Goal: Obtain resource: Download file/media

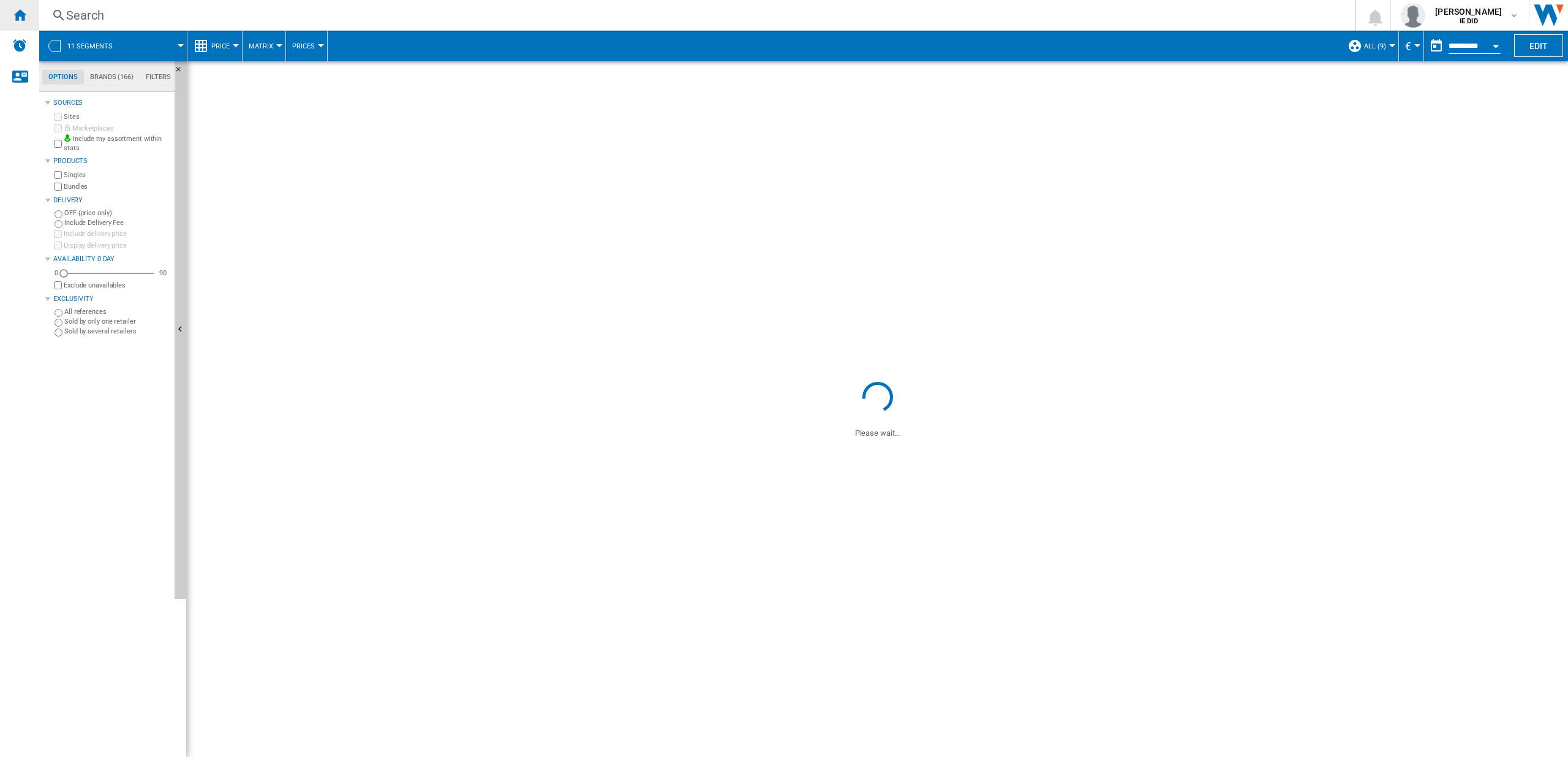
click at [28, 16] on div "Home" at bounding box center [20, 15] width 39 height 31
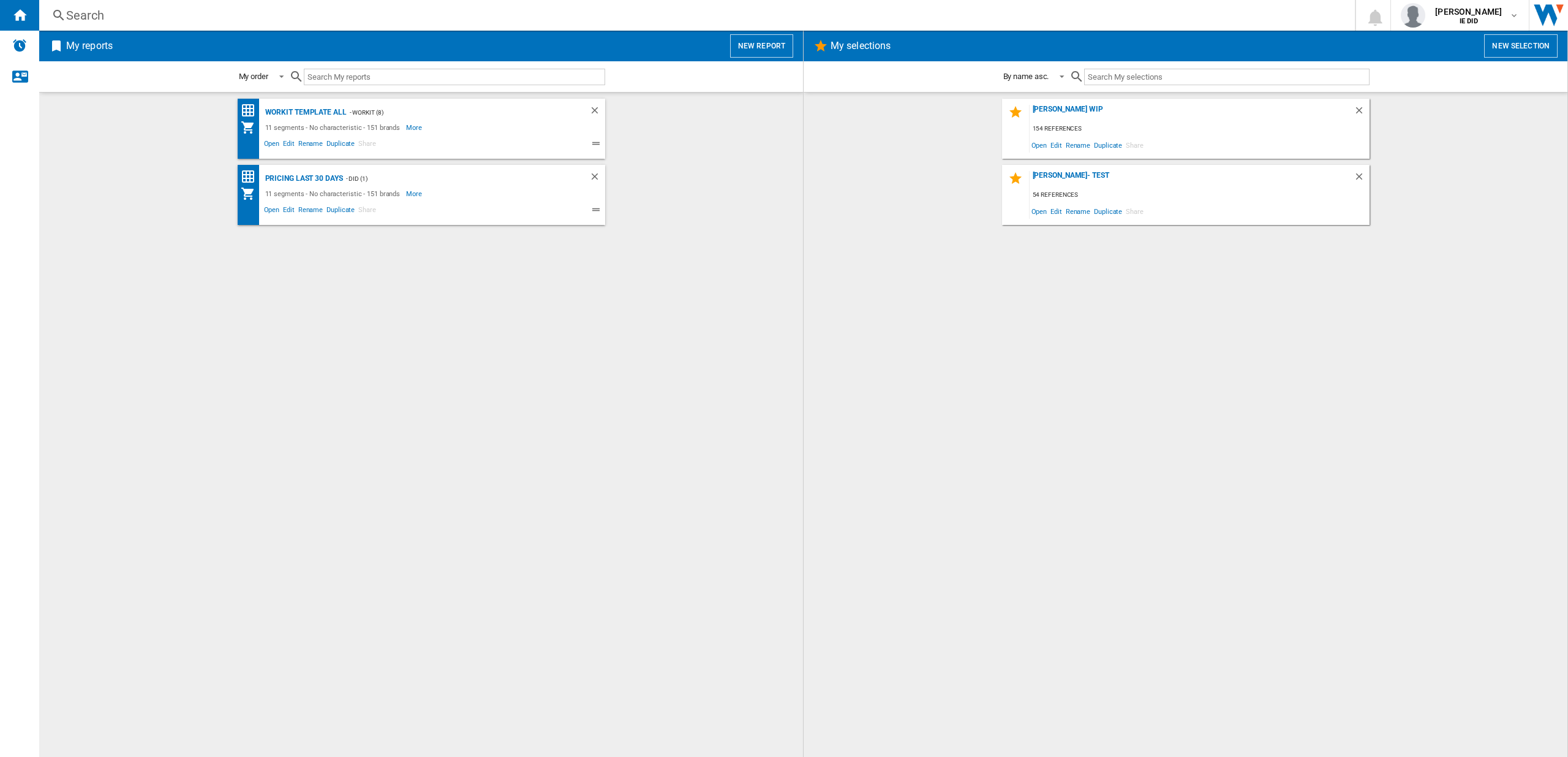
click at [771, 44] on button "New report" at bounding box center [762, 45] width 63 height 23
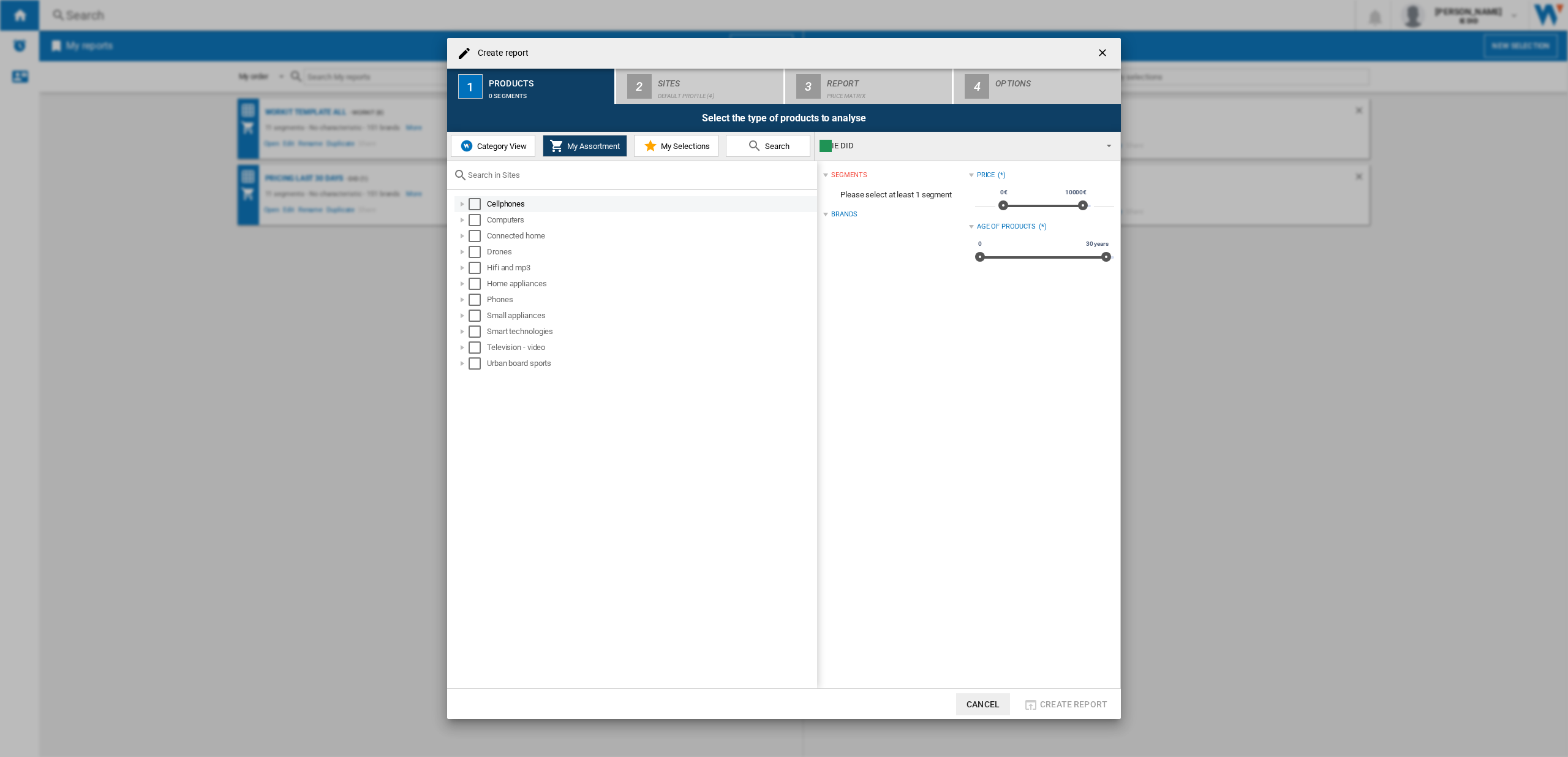
click at [482, 205] on md-checkbox "Select" at bounding box center [478, 204] width 19 height 12
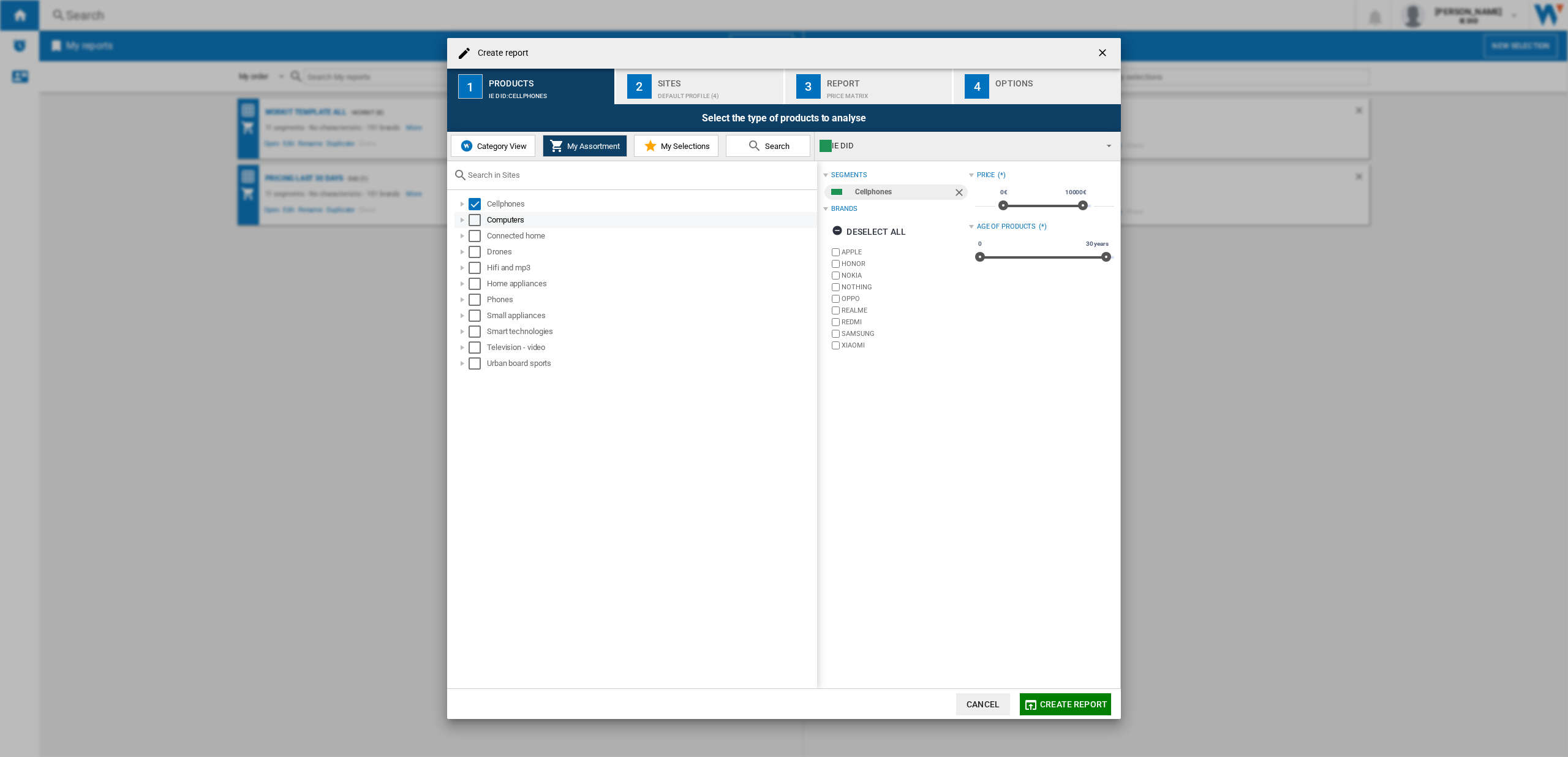
click at [477, 215] on div "Select" at bounding box center [475, 220] width 12 height 12
drag, startPoint x: 472, startPoint y: 233, endPoint x: 481, endPoint y: 242, distance: 12.7
click at [475, 234] on div "Select" at bounding box center [475, 236] width 12 height 12
drag, startPoint x: 475, startPoint y: 248, endPoint x: 478, endPoint y: 261, distance: 13.3
click at [476, 248] on div "Select" at bounding box center [475, 252] width 12 height 12
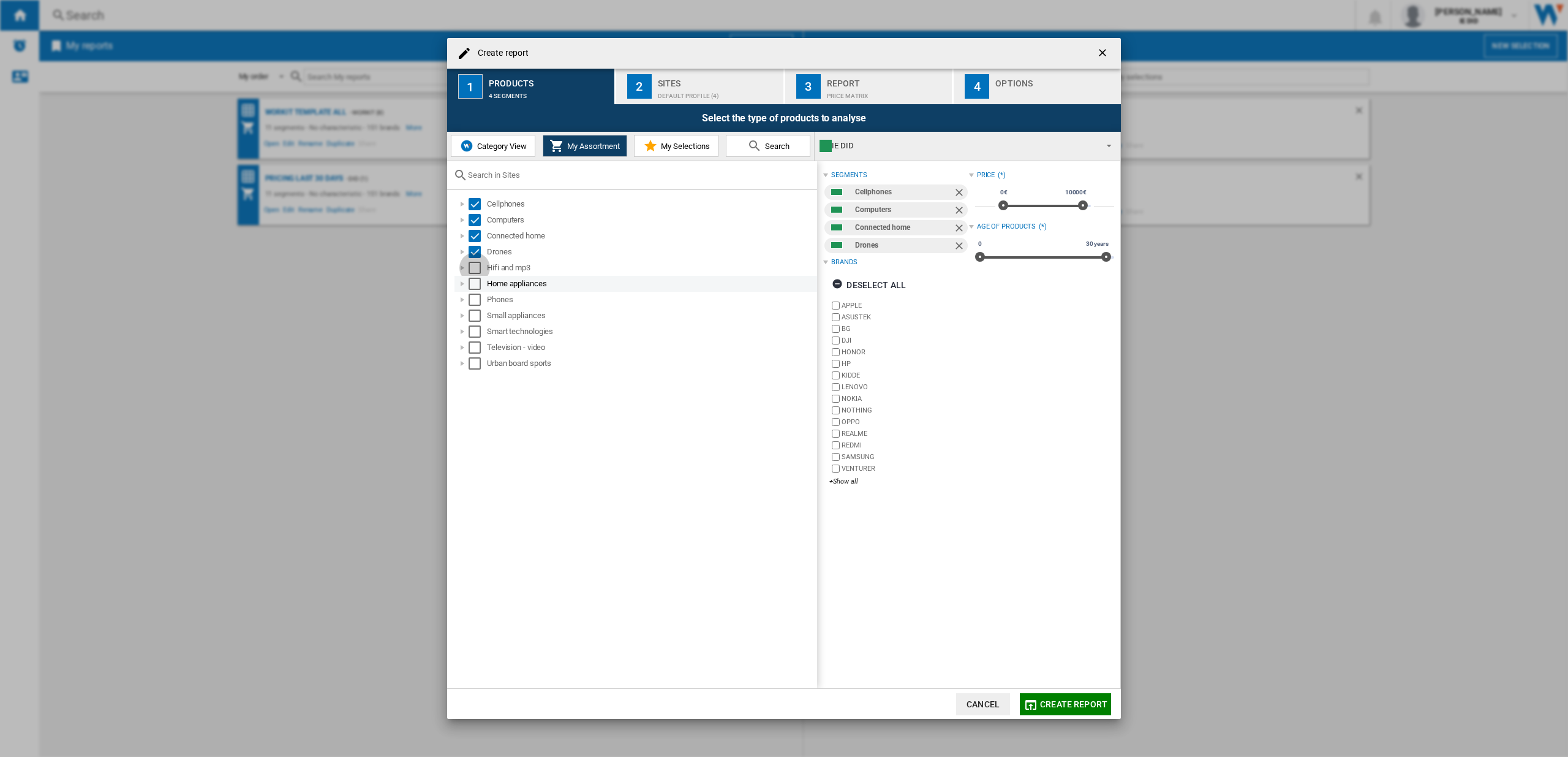
drag, startPoint x: 476, startPoint y: 267, endPoint x: 477, endPoint y: 282, distance: 15.0
click at [477, 267] on div "Select" at bounding box center [475, 267] width 12 height 12
drag, startPoint x: 473, startPoint y: 285, endPoint x: 472, endPoint y: 296, distance: 11.0
click at [473, 285] on div "Select" at bounding box center [475, 284] width 12 height 12
drag, startPoint x: 472, startPoint y: 297, endPoint x: 474, endPoint y: 311, distance: 14.1
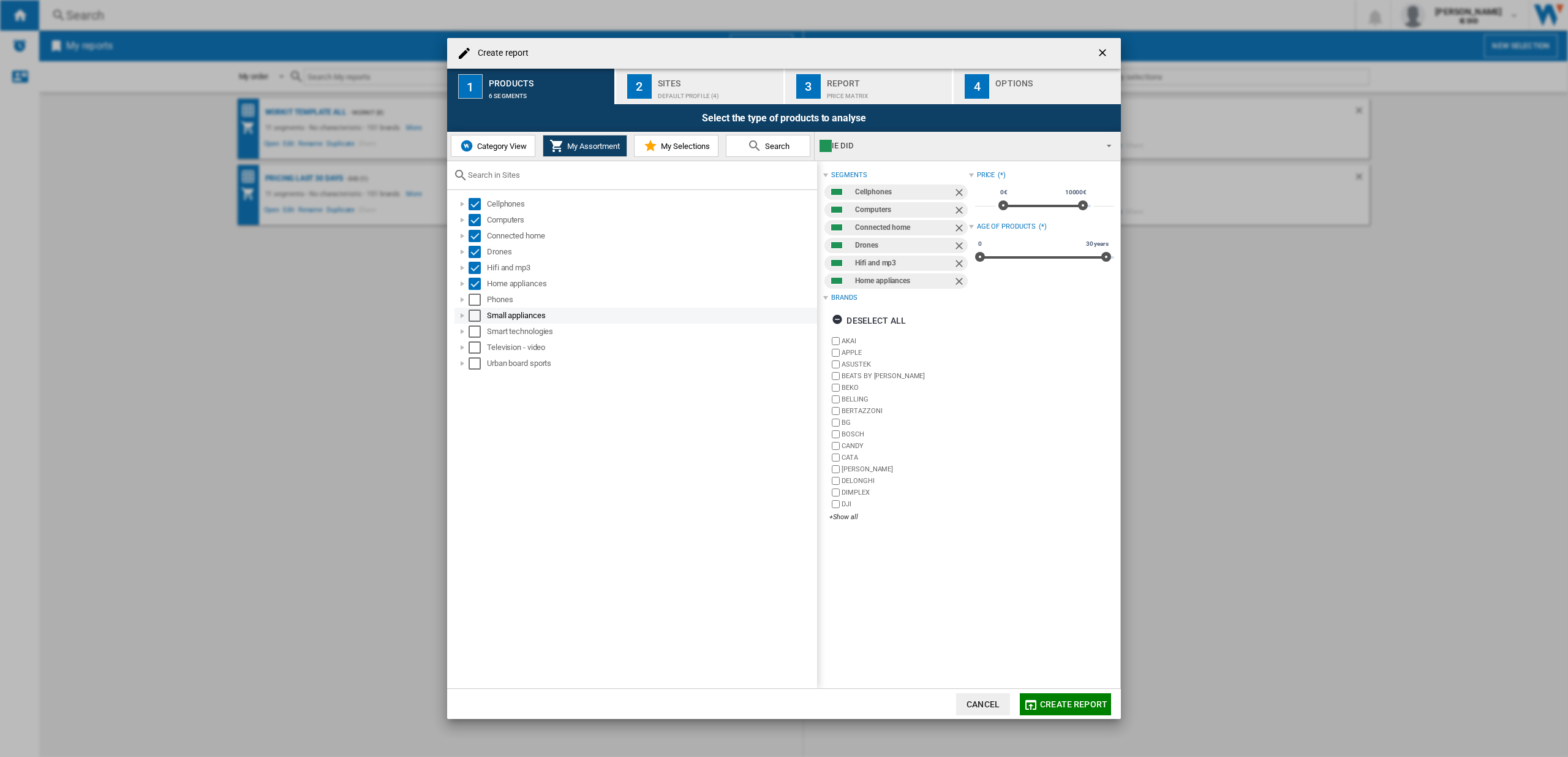
click at [473, 298] on div "Select" at bounding box center [475, 300] width 12 height 12
drag, startPoint x: 473, startPoint y: 313, endPoint x: 473, endPoint y: 322, distance: 9.0
click at [474, 314] on div "Select" at bounding box center [475, 315] width 12 height 12
click at [476, 328] on div "Select" at bounding box center [475, 332] width 12 height 12
drag, startPoint x: 475, startPoint y: 343, endPoint x: 471, endPoint y: 360, distance: 17.5
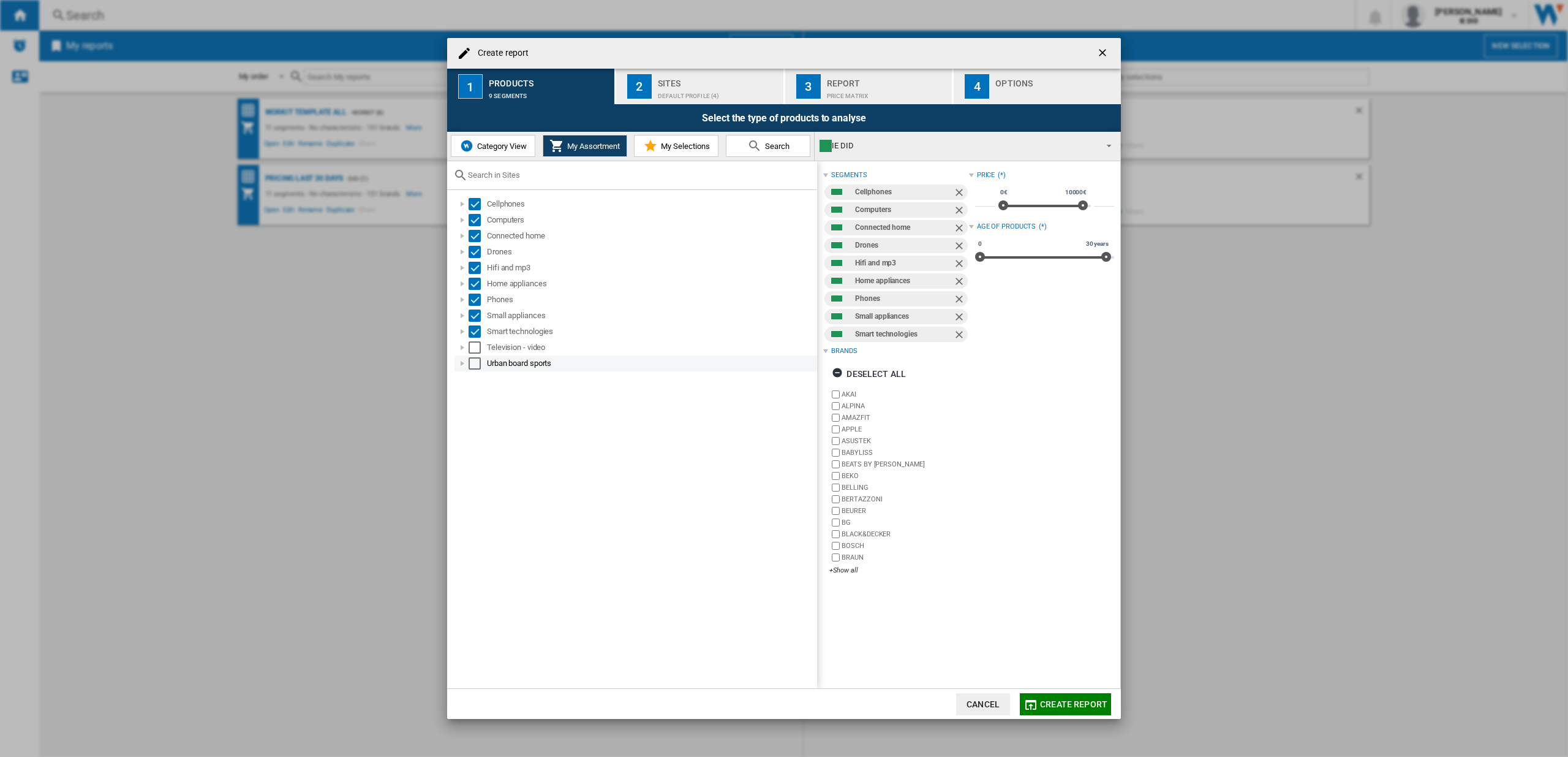
click at [475, 343] on div "Select" at bounding box center [475, 347] width 12 height 12
drag, startPoint x: 470, startPoint y: 361, endPoint x: 476, endPoint y: 359, distance: 6.3
click at [470, 361] on div "Select" at bounding box center [475, 363] width 12 height 12
click at [690, 79] on div "Sites" at bounding box center [717, 79] width 120 height 13
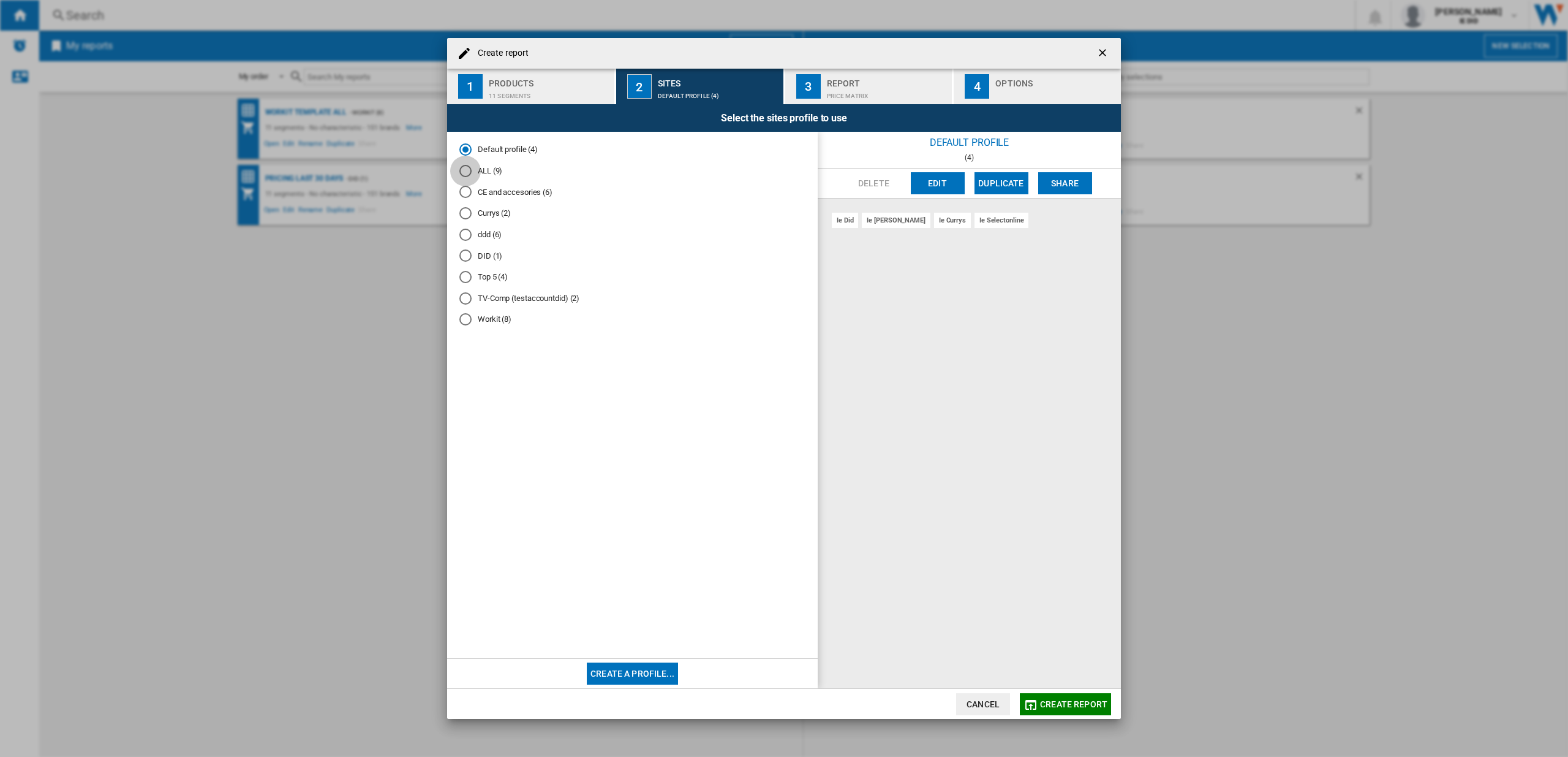
click at [467, 170] on div "ALL (9)" at bounding box center [465, 171] width 12 height 12
click at [1052, 701] on span "Create report" at bounding box center [1074, 703] width 67 height 9
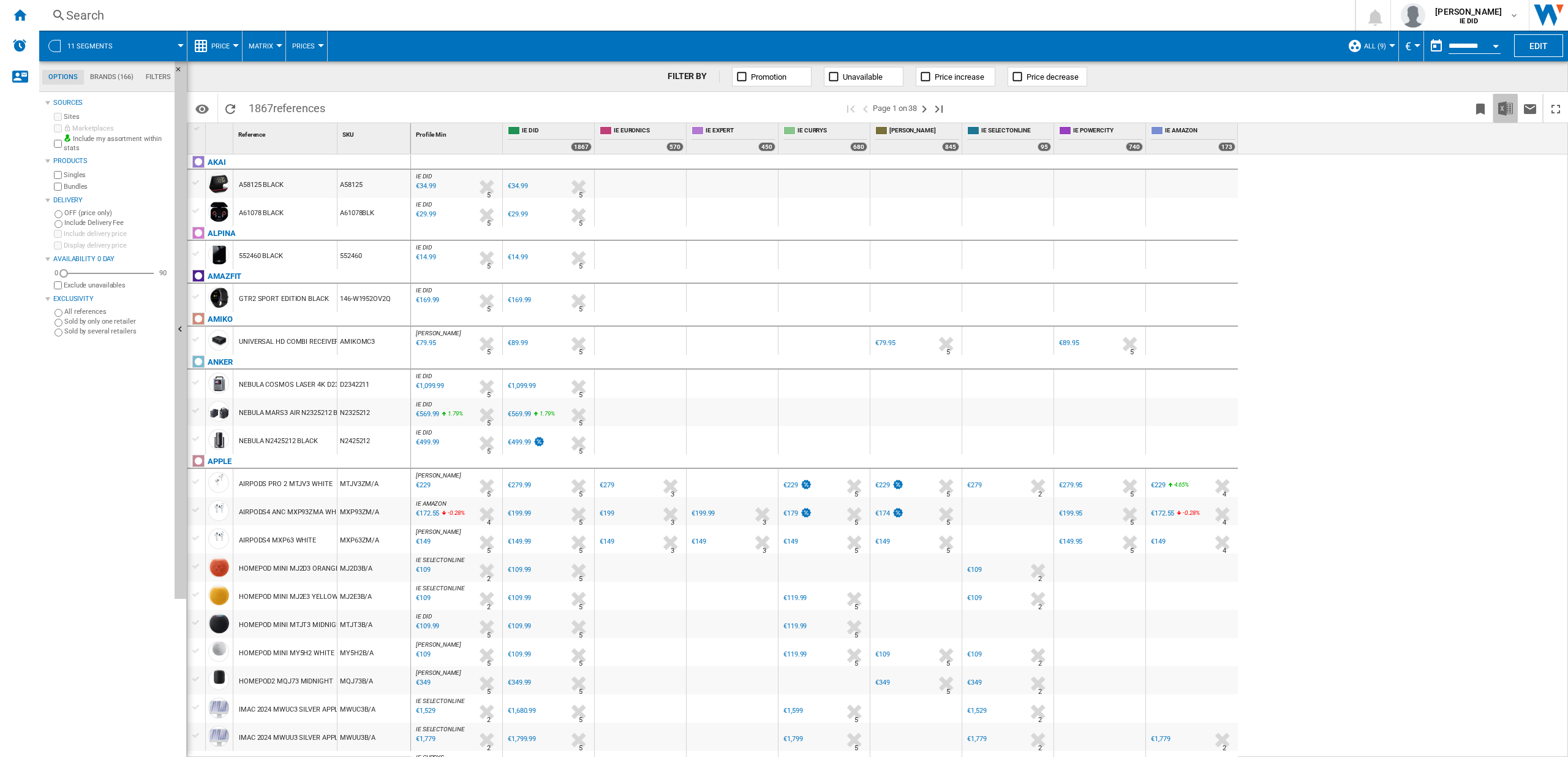
click at [1511, 107] on img "Download in Excel" at bounding box center [1505, 108] width 15 height 15
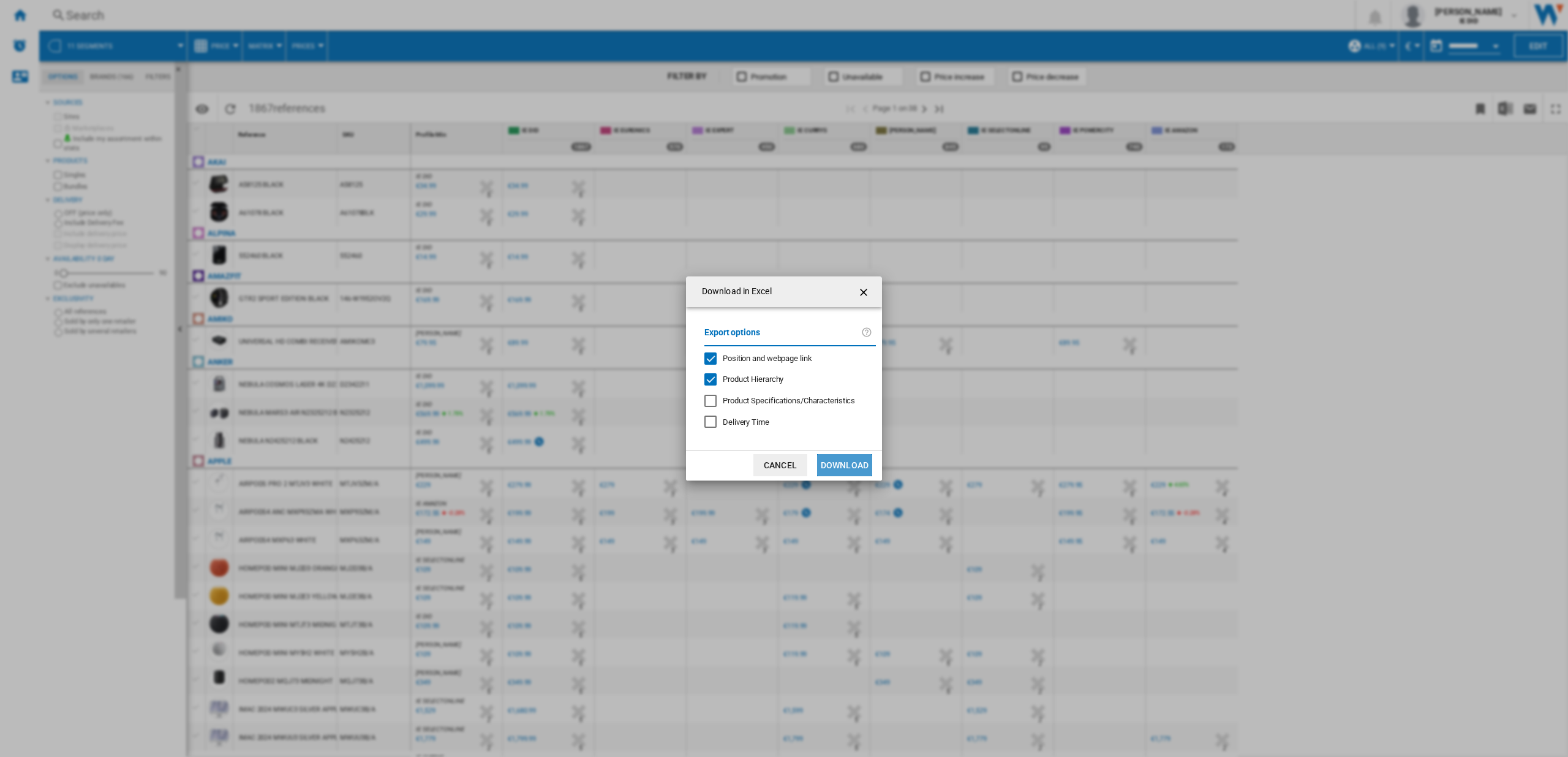
click at [846, 466] on button "Download" at bounding box center [845, 465] width 56 height 22
